Goal: Task Accomplishment & Management: Complete application form

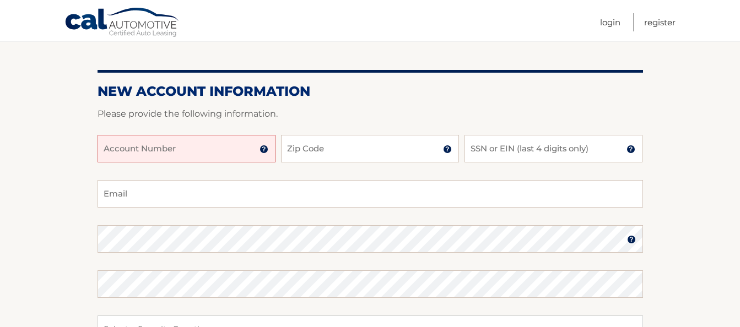
scroll to position [110, 0]
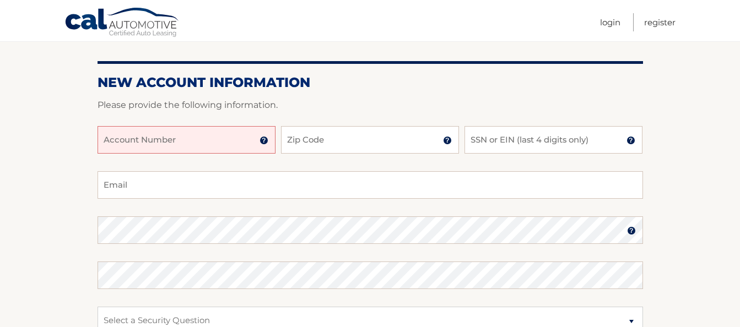
click at [204, 144] on input "Account Number" at bounding box center [187, 140] width 178 height 28
click at [261, 141] on img at bounding box center [264, 140] width 9 height 9
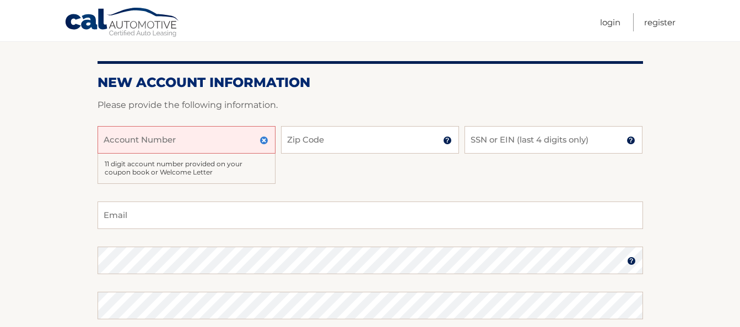
click at [147, 141] on input "Account Number" at bounding box center [187, 140] width 178 height 28
type input "604792"
click at [322, 136] on input "Zip Code" at bounding box center [370, 140] width 178 height 28
click at [263, 141] on img at bounding box center [264, 140] width 9 height 9
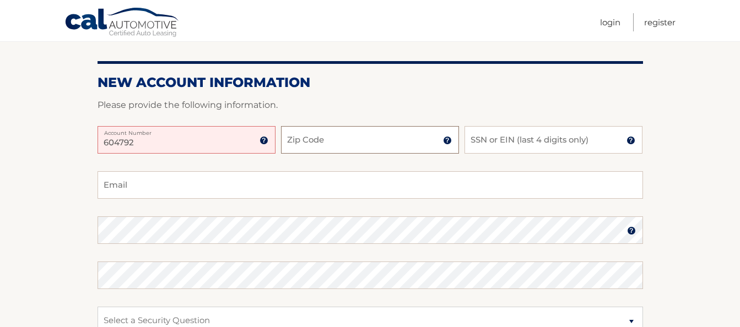
click at [326, 138] on input "Zip Code" at bounding box center [370, 140] width 178 height 28
type input "14580"
click at [263, 139] on img at bounding box center [264, 140] width 9 height 9
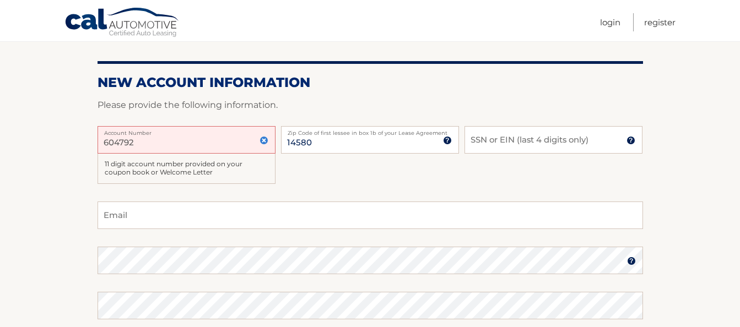
click at [201, 141] on input "604792" at bounding box center [187, 140] width 178 height 28
type input "6"
